Goal: Task Accomplishment & Management: Use online tool/utility

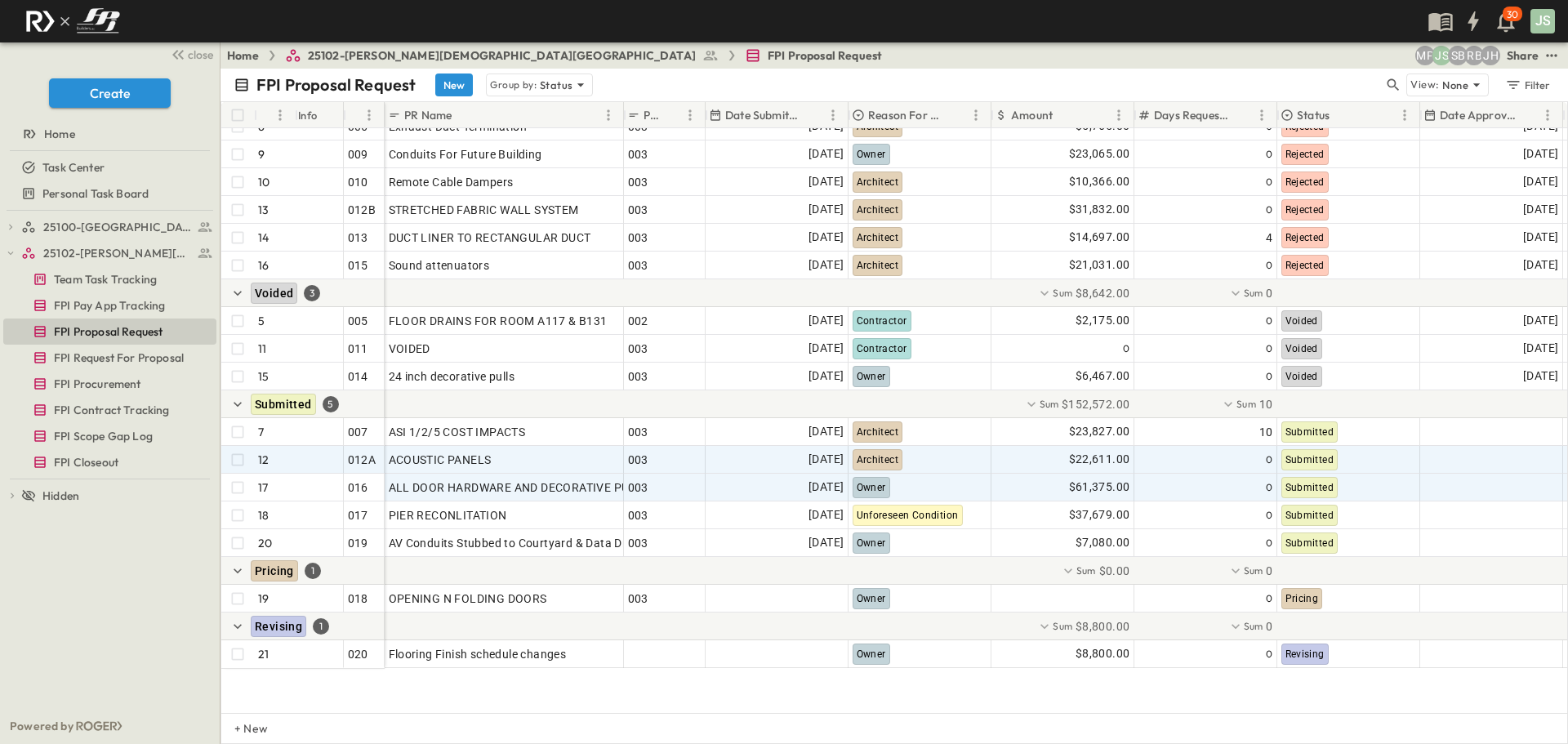
scroll to position [341, 0]
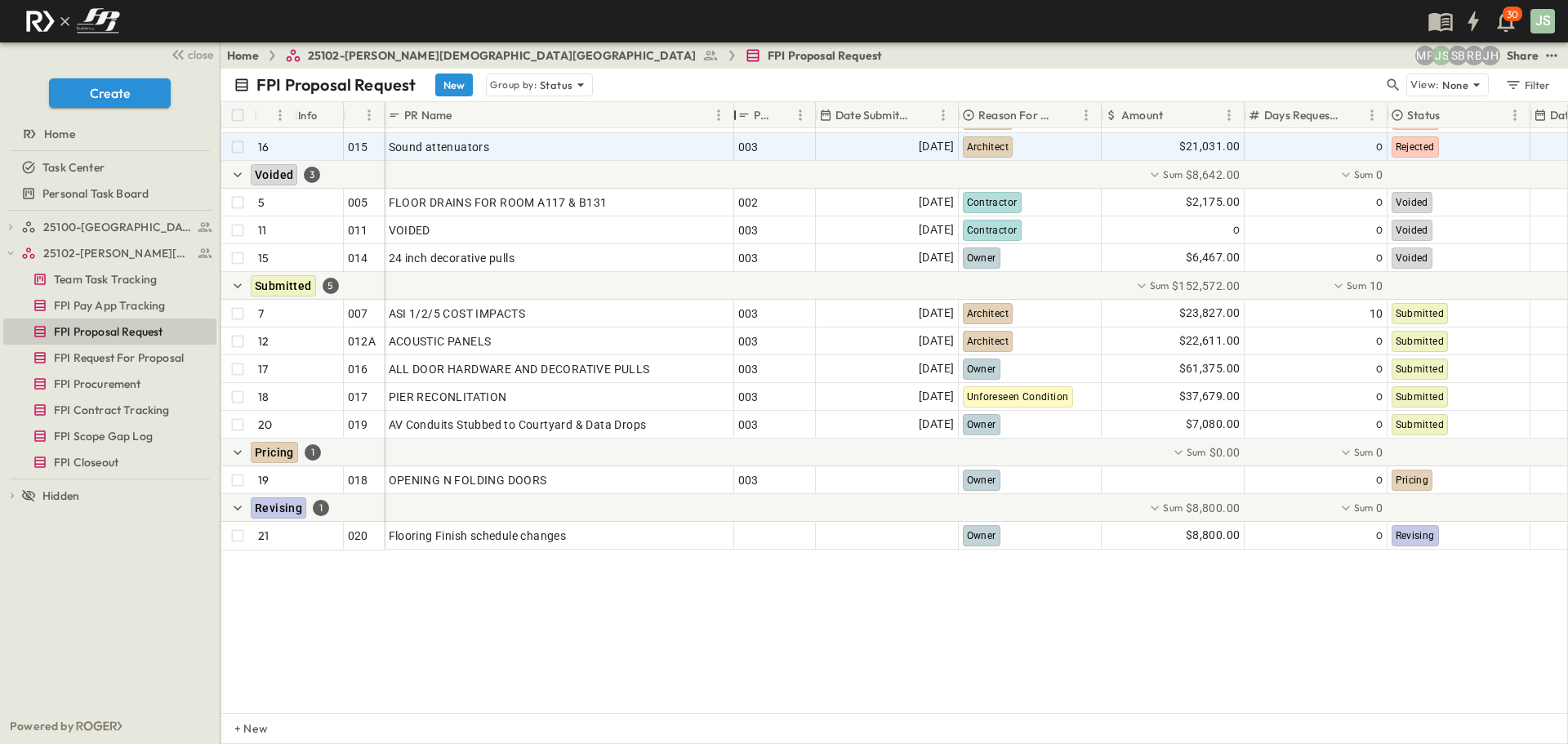
drag, startPoint x: 625, startPoint y: 112, endPoint x: 735, endPoint y: 129, distance: 111.3
click at [735, 129] on div "# Info PR # PR Name PCO # Date Submitted Reason For Change Amount Days Requeste…" at bounding box center [894, 408] width 1346 height 611
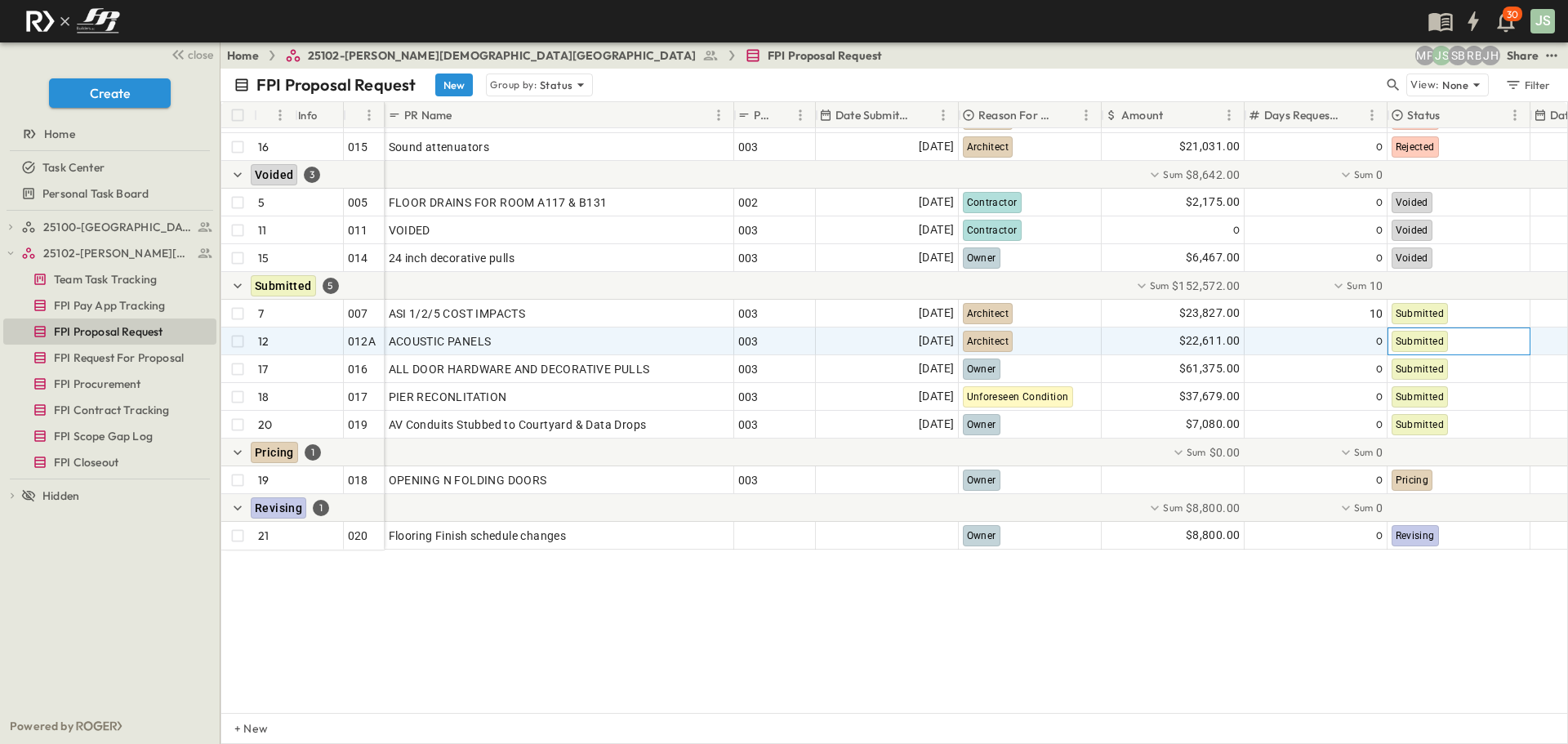
click at [1430, 335] on span "Submitted" at bounding box center [1420, 341] width 49 height 12
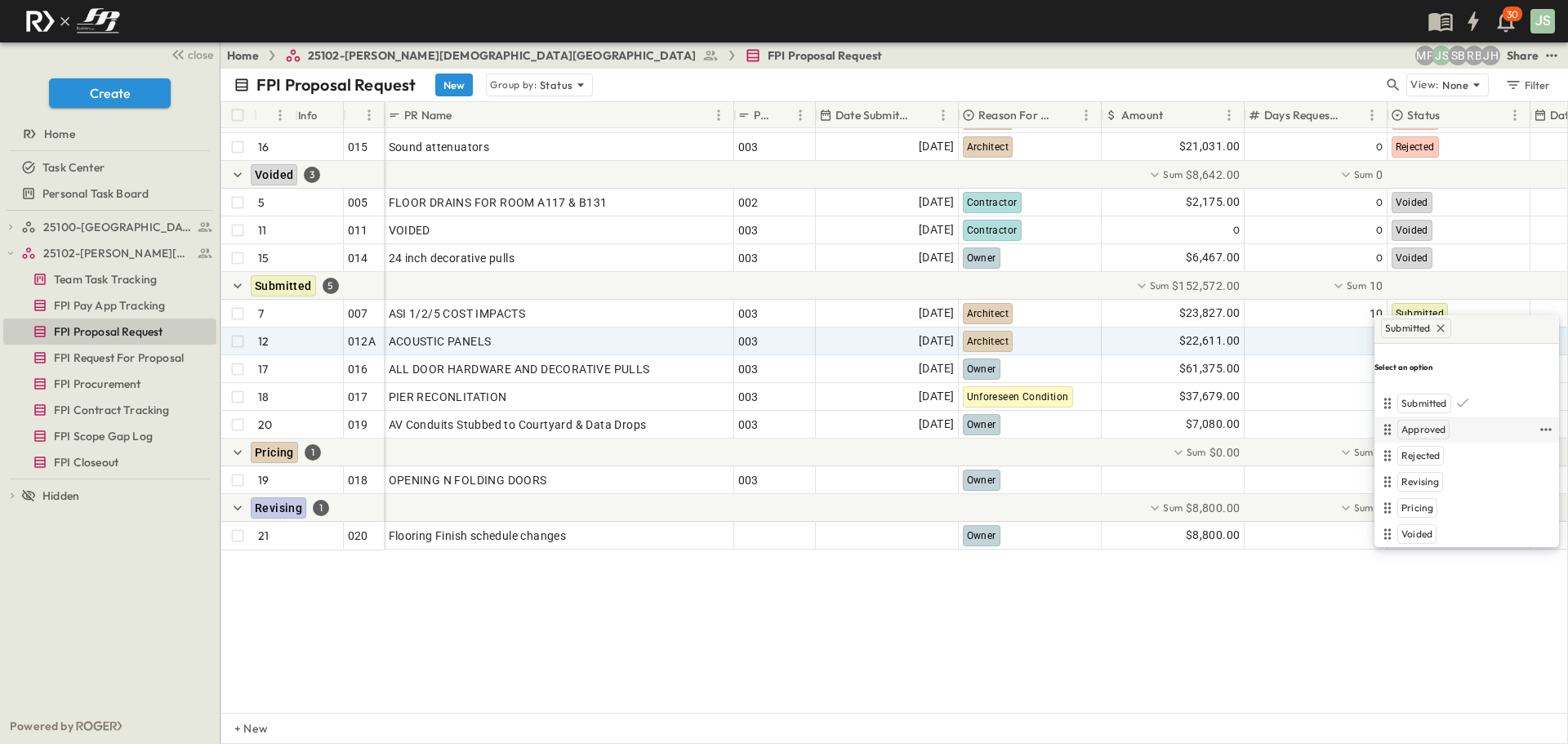
click at [1423, 423] on span "Approved" at bounding box center [1424, 430] width 44 height 14
